Goal: Check status

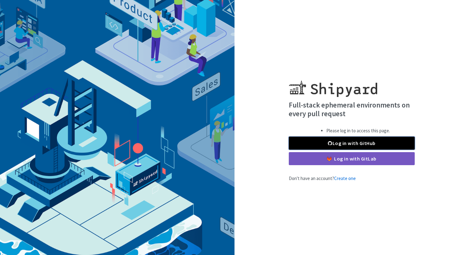
click at [348, 144] on link "Log in with GitHub" at bounding box center [352, 143] width 126 height 13
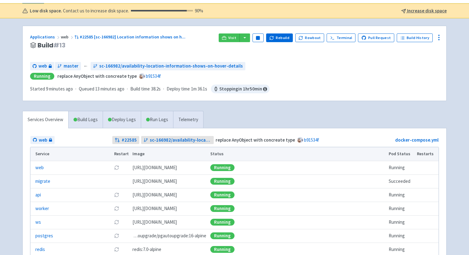
scroll to position [36, 0]
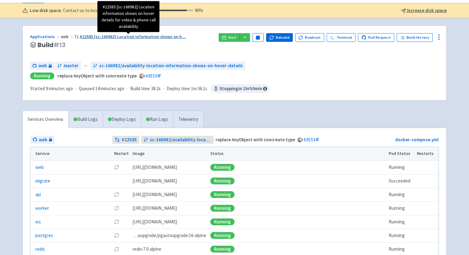
click at [135, 38] on span "#22585 [sc-166982] Location information shows on h ..." at bounding box center [133, 37] width 106 height 6
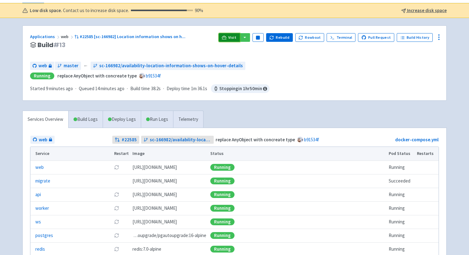
click at [226, 38] on icon at bounding box center [224, 37] width 5 height 5
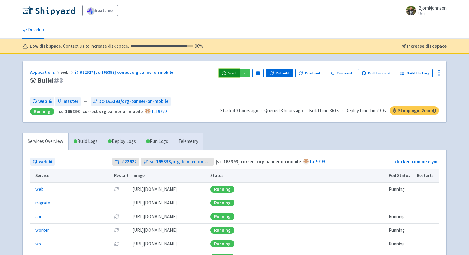
click at [232, 75] on link "Visit" at bounding box center [229, 73] width 21 height 9
